Goal: Task Accomplishment & Management: Use online tool/utility

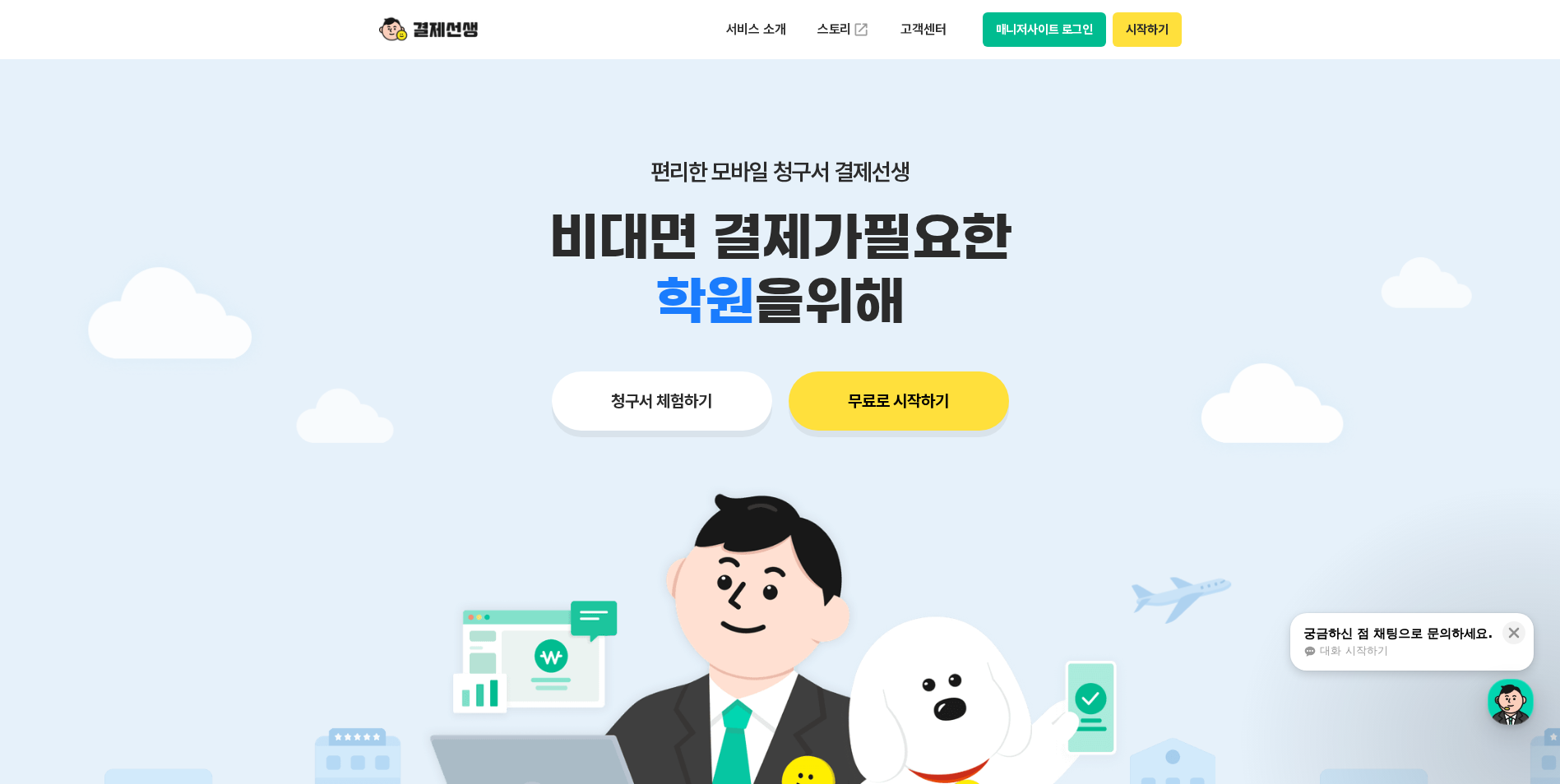
click at [1021, 33] on button "매니저사이트 로그인" at bounding box center [1045, 29] width 124 height 34
click at [1040, 30] on button "매니저사이트 로그인" at bounding box center [1045, 29] width 124 height 34
